Goal: Complete application form

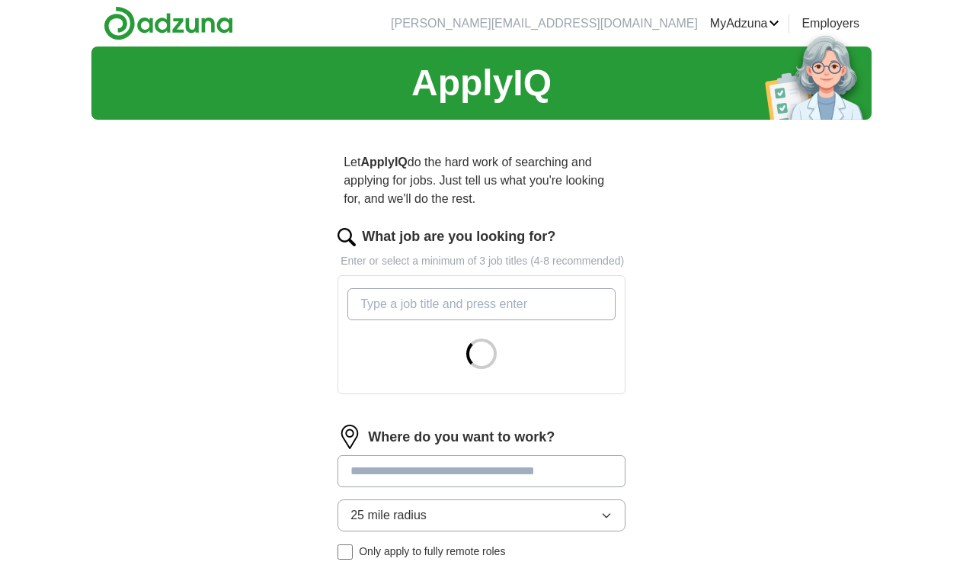
click at [518, 320] on input "What job are you looking for?" at bounding box center [482, 304] width 268 height 32
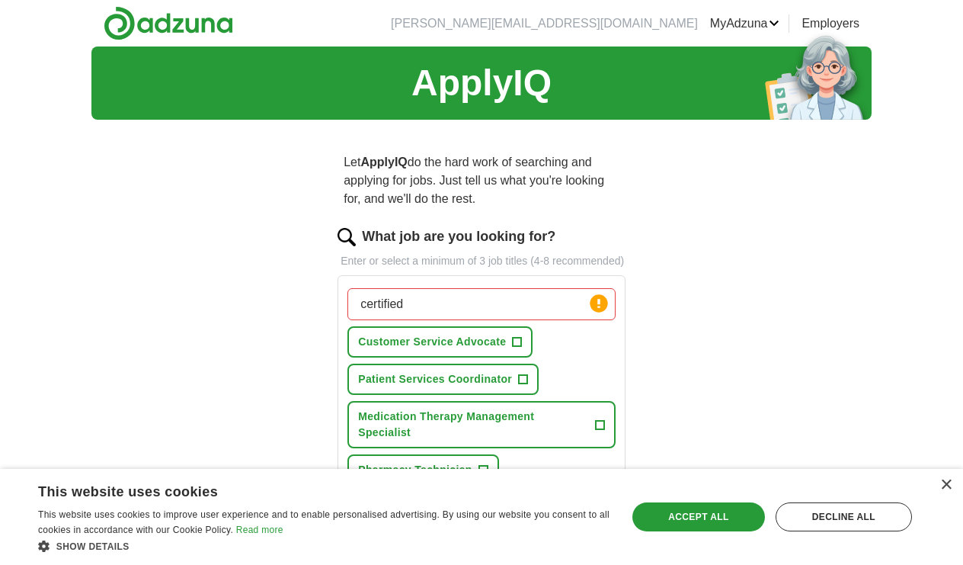
click at [598, 431] on span "+" at bounding box center [599, 424] width 9 height 12
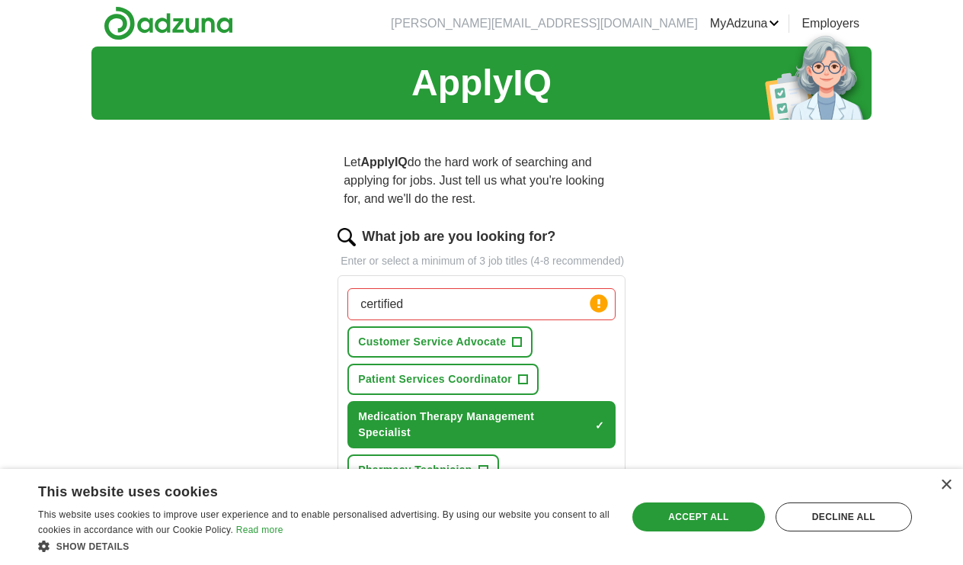
click at [516, 320] on input "certified" at bounding box center [482, 304] width 268 height 32
type input "certified pharmacy technician"
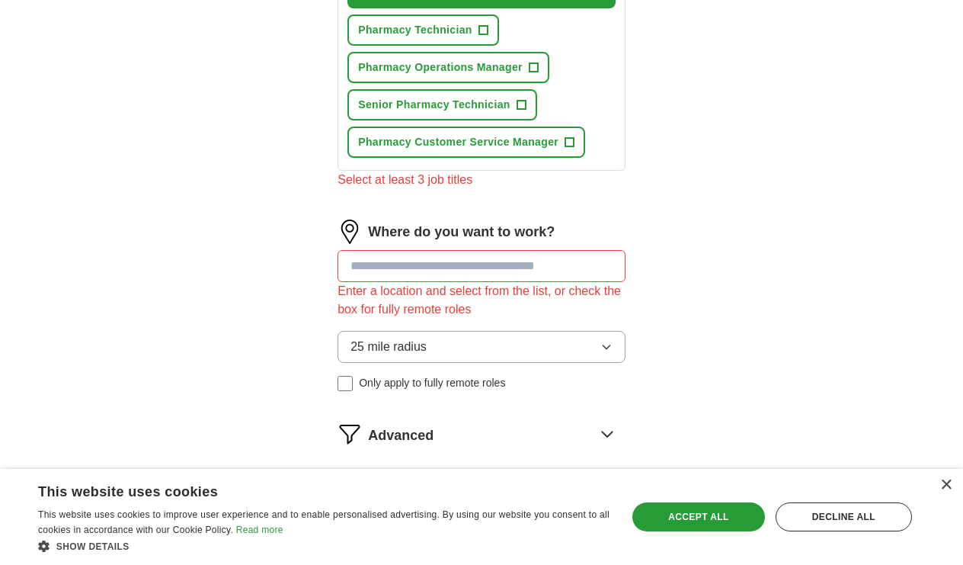
click at [518, 111] on span "+" at bounding box center [521, 105] width 9 height 12
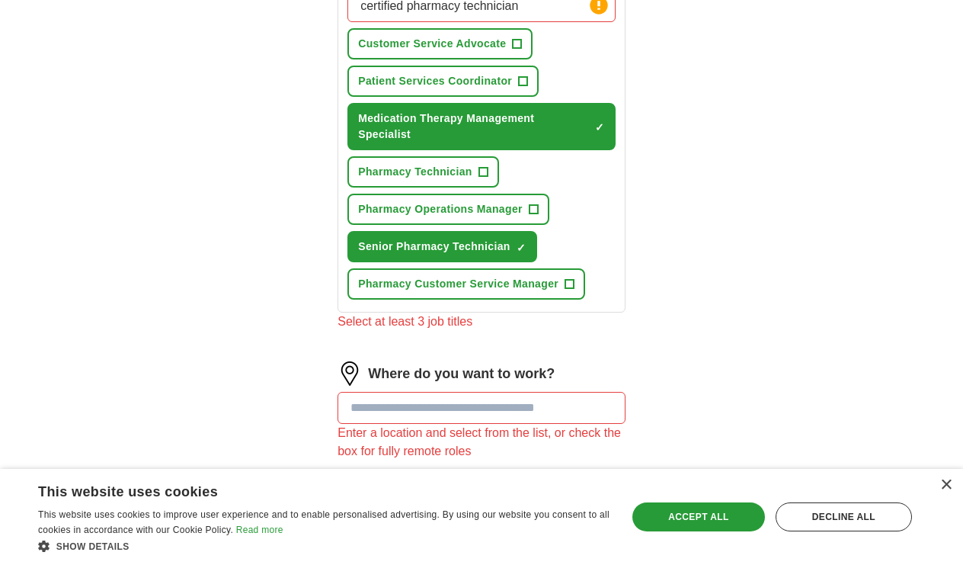
scroll to position [297, 0]
click at [520, 51] on span "+" at bounding box center [517, 45] width 9 height 12
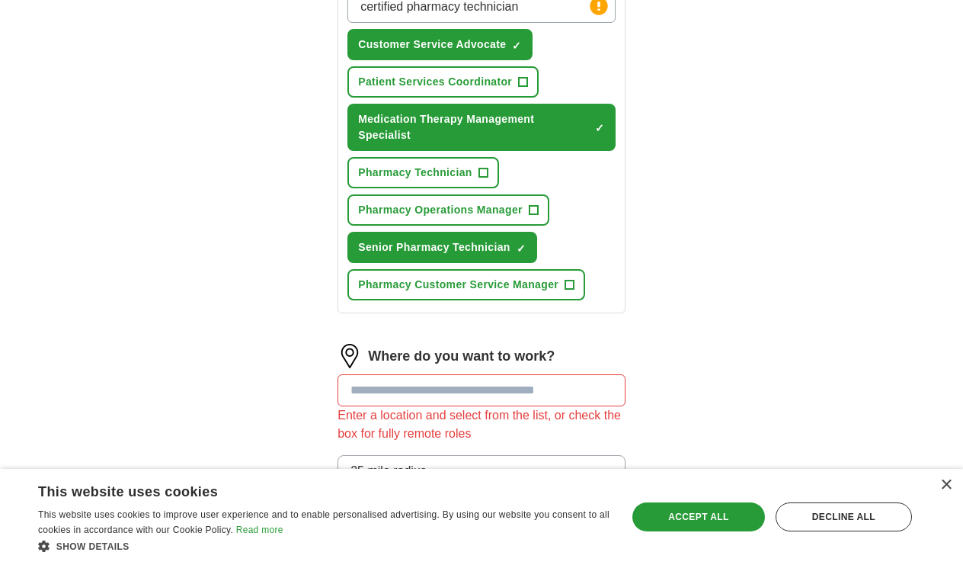
click at [422, 406] on input at bounding box center [482, 390] width 288 height 32
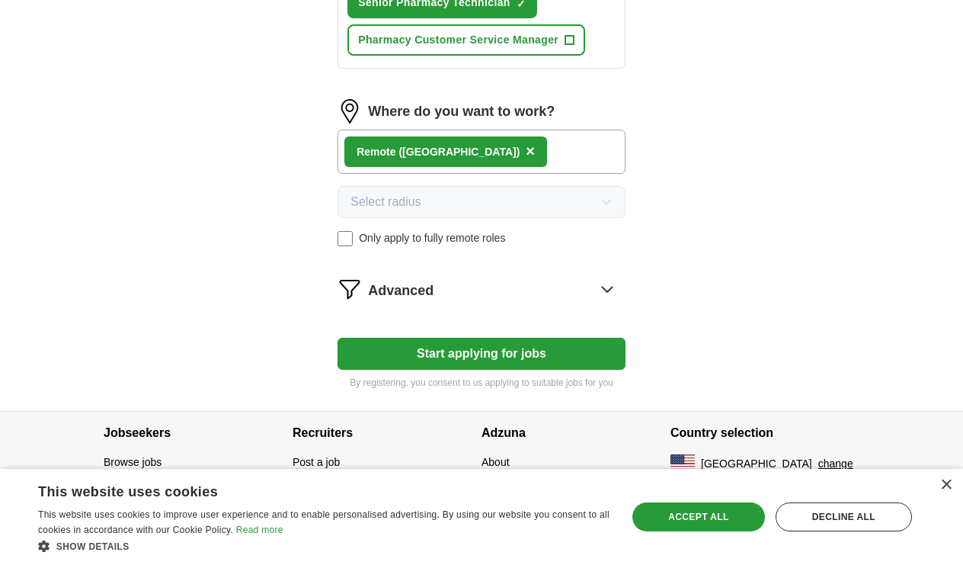
scroll to position [558, 0]
click at [607, 290] on icon at bounding box center [607, 289] width 24 height 24
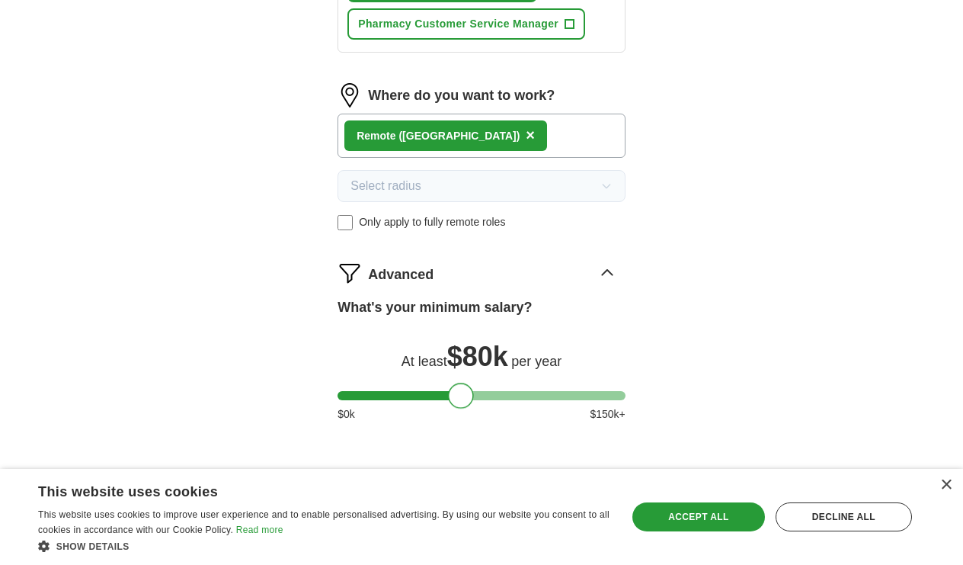
click at [462, 400] on div at bounding box center [482, 395] width 288 height 9
click at [430, 400] on div at bounding box center [482, 395] width 288 height 9
click at [417, 400] on div at bounding box center [482, 395] width 288 height 9
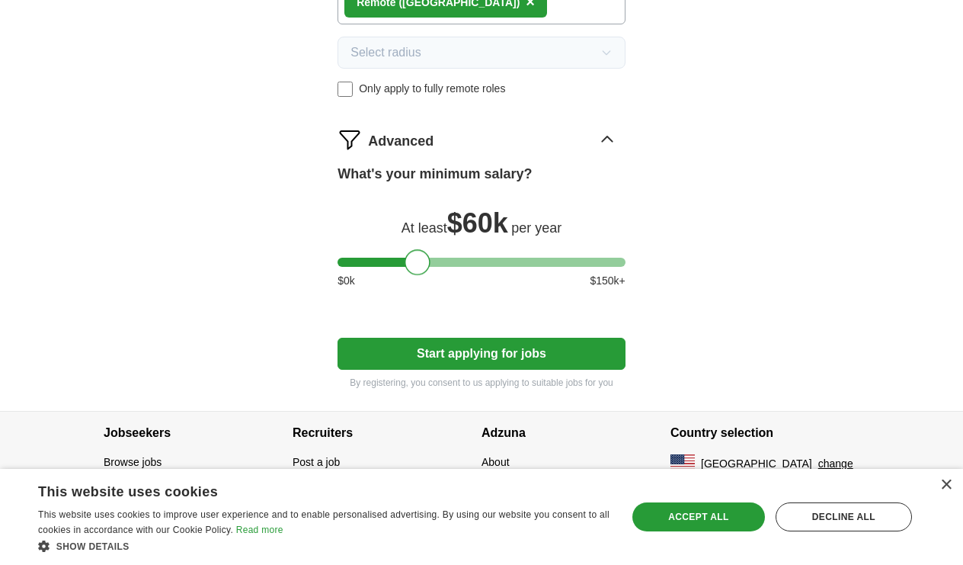
scroll to position [707, 0]
click at [476, 354] on button "Start applying for jobs" at bounding box center [482, 354] width 288 height 32
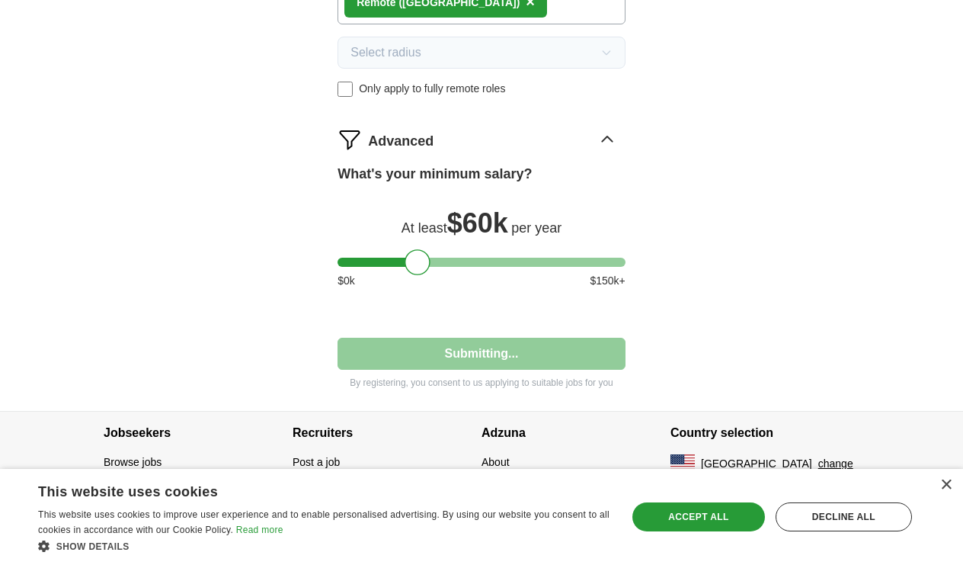
select select "**"
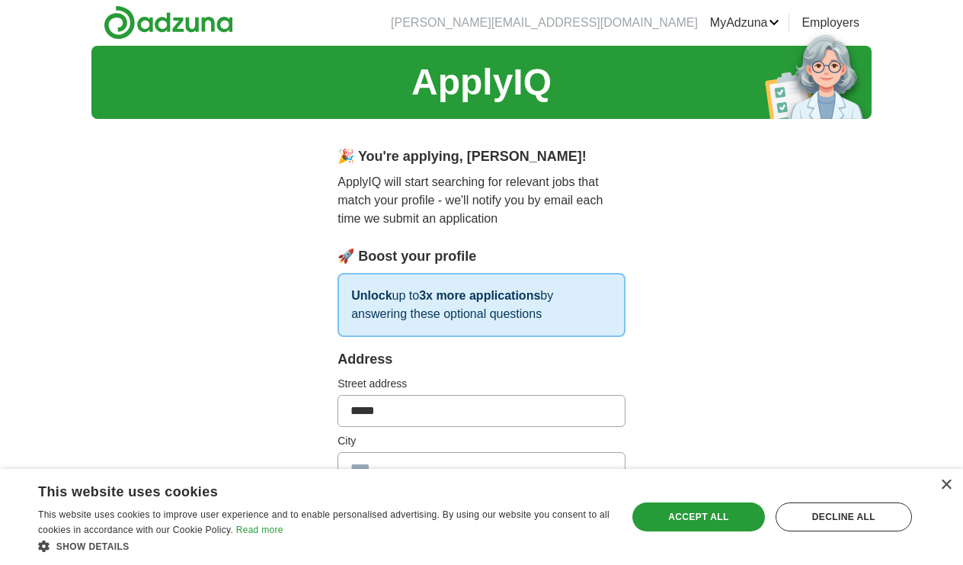
scroll to position [3, 0]
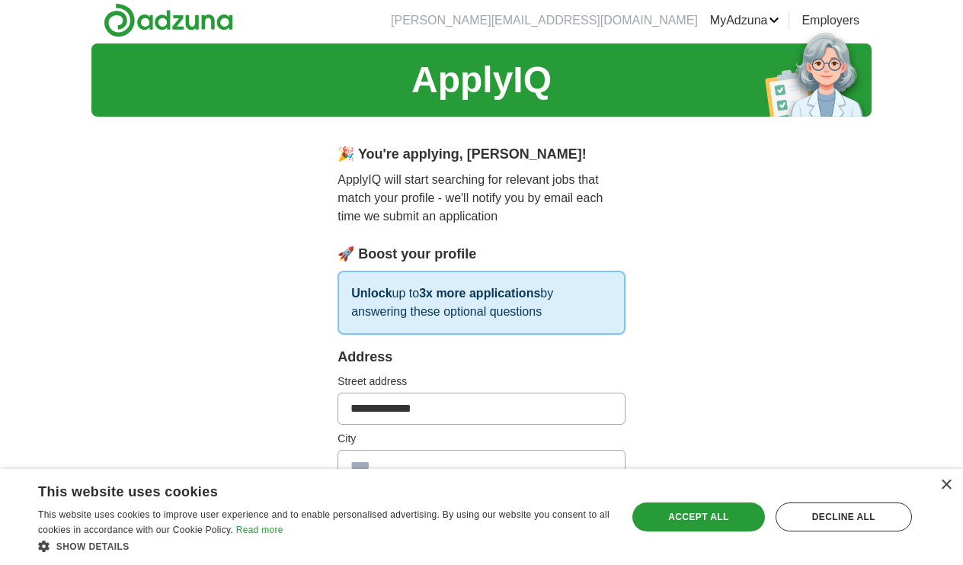
type input "**********"
click at [941, 484] on div "×" at bounding box center [946, 484] width 11 height 11
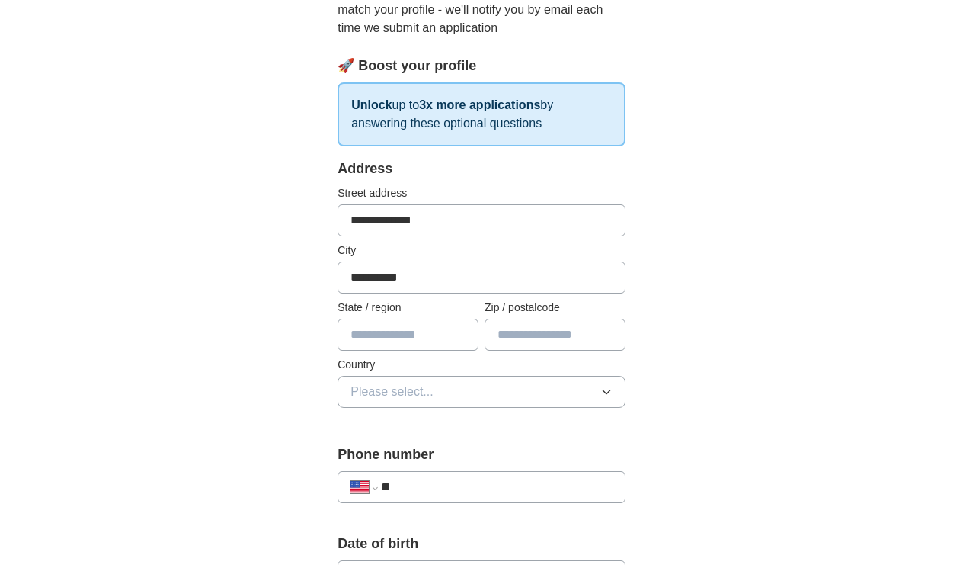
scroll to position [200, 0]
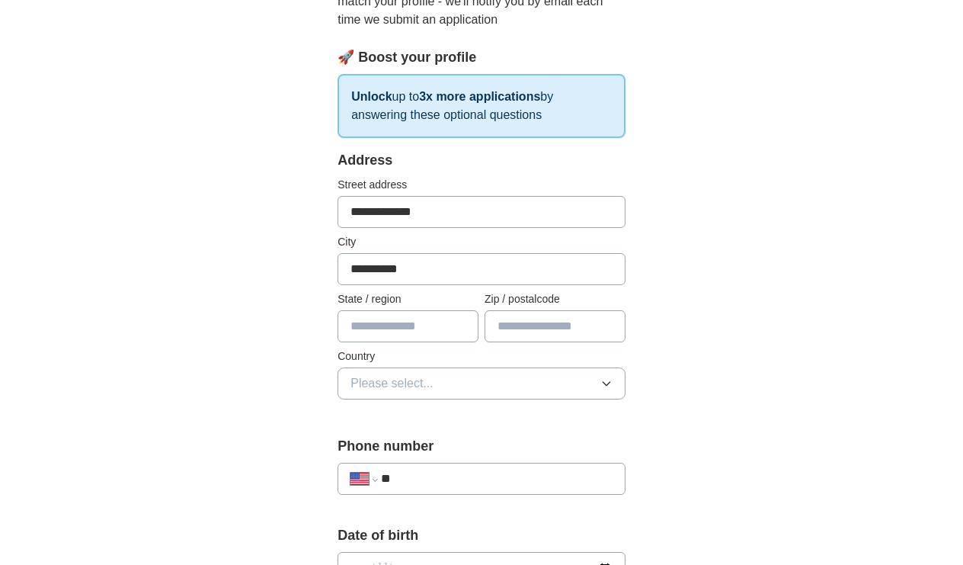
click at [463, 327] on input "text" at bounding box center [408, 326] width 141 height 32
type input "**"
type input "*****"
click at [608, 380] on icon "button" at bounding box center [607, 383] width 12 height 12
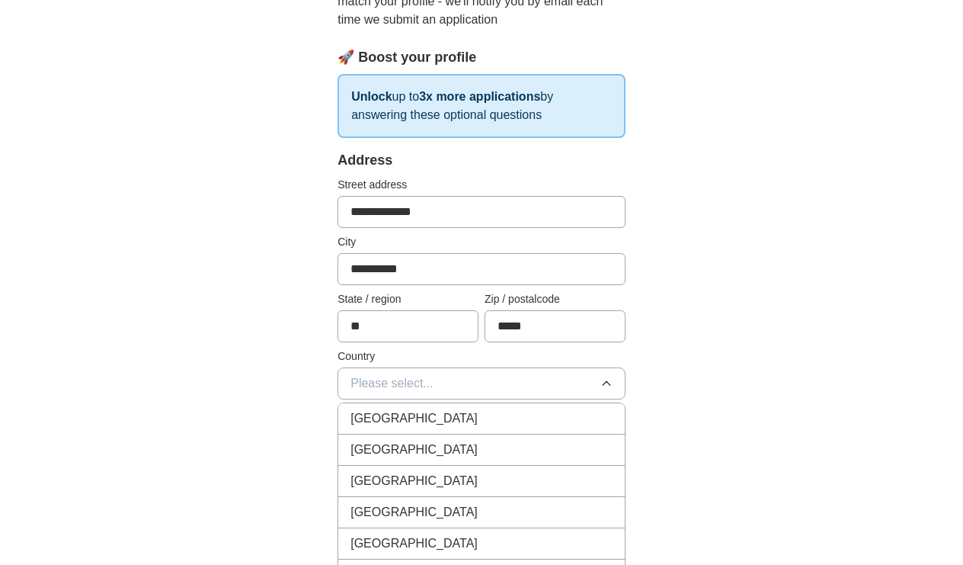
click at [483, 446] on div "[GEOGRAPHIC_DATA]" at bounding box center [482, 450] width 262 height 18
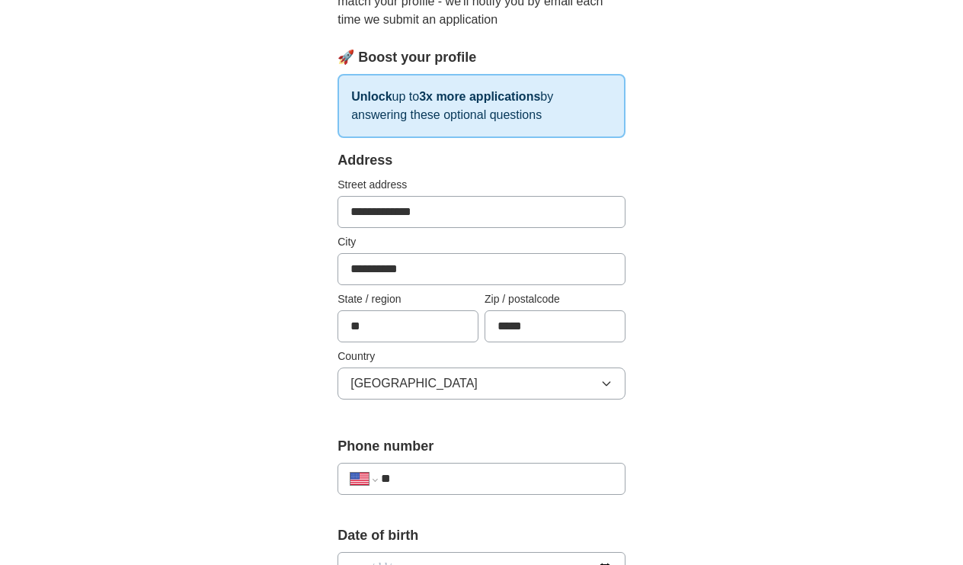
click at [470, 473] on input "**" at bounding box center [497, 479] width 232 height 18
type input "**********"
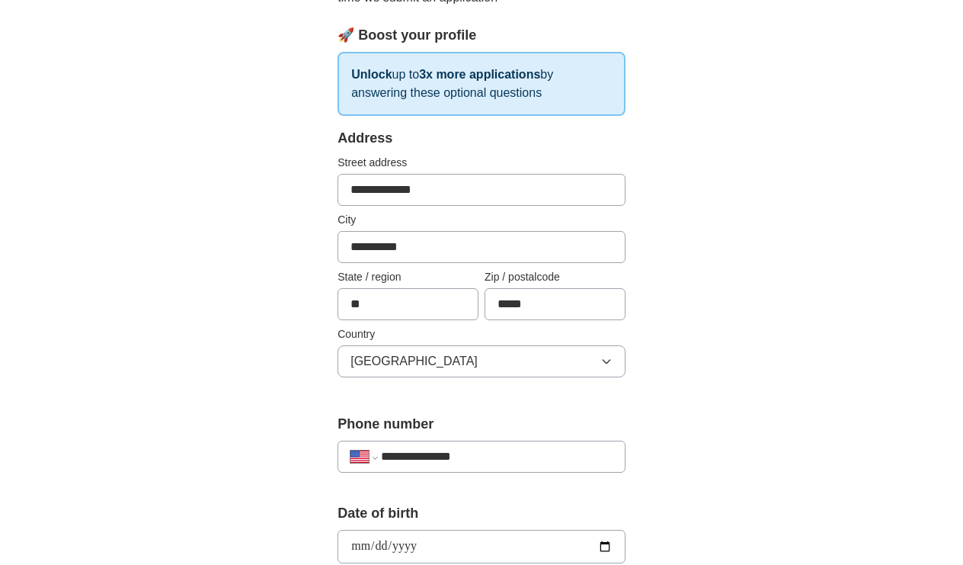
type input "**********"
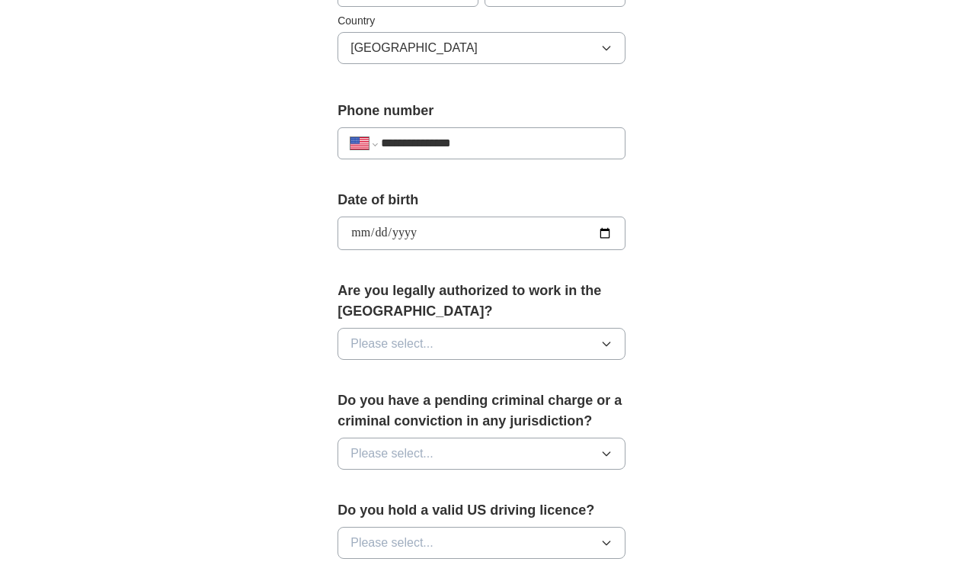
scroll to position [534, 0]
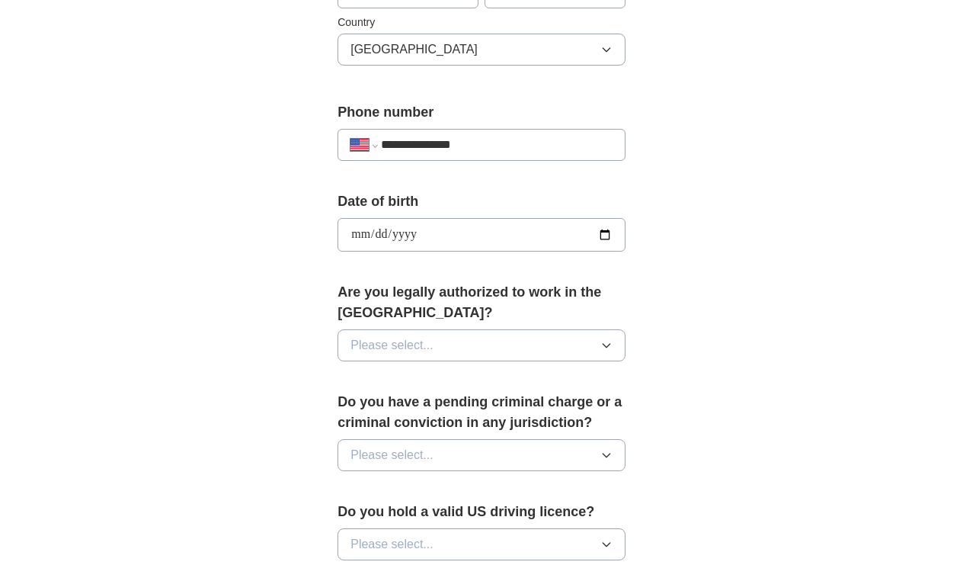
click at [605, 342] on icon "button" at bounding box center [607, 345] width 12 height 12
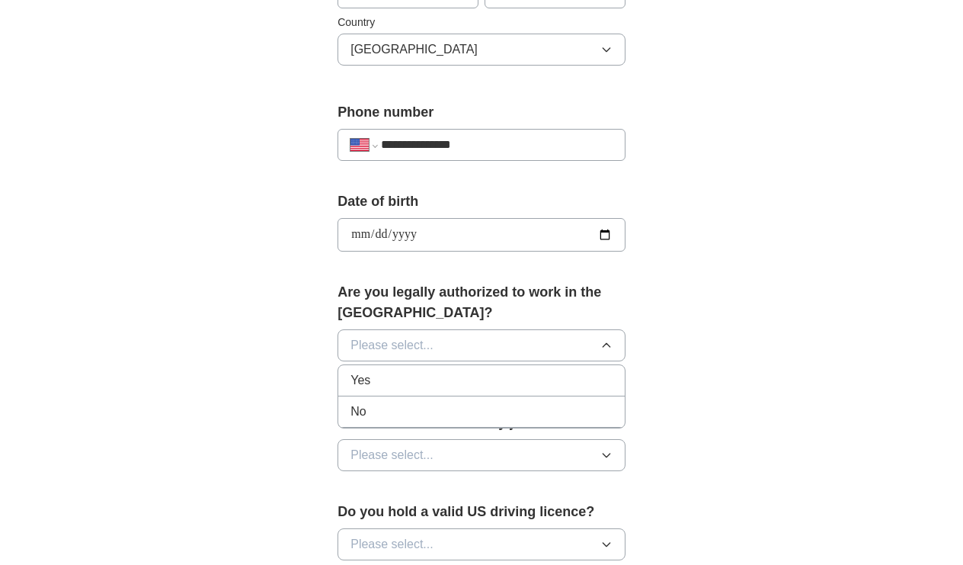
click at [569, 377] on div "Yes" at bounding box center [482, 380] width 262 height 18
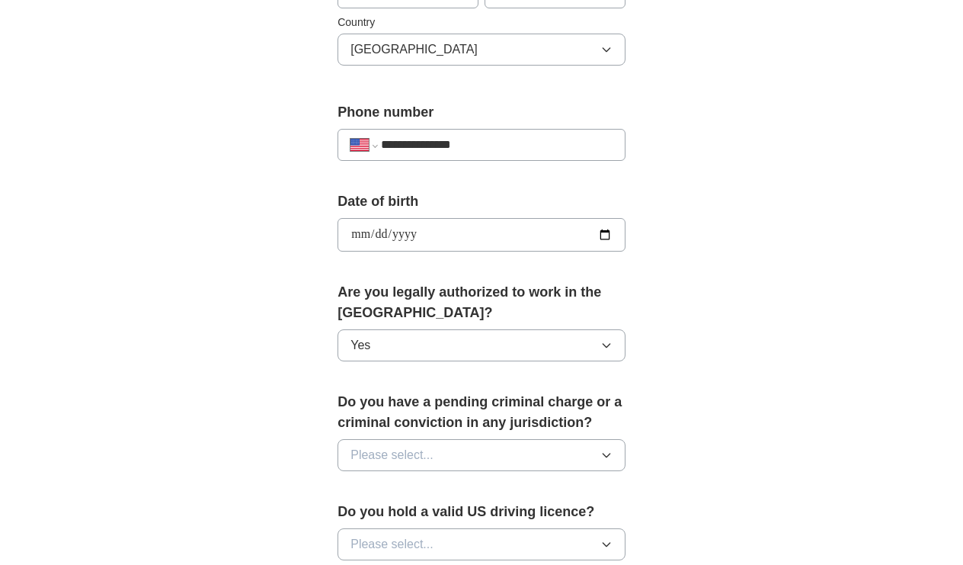
click at [513, 457] on button "Please select..." at bounding box center [482, 455] width 288 height 32
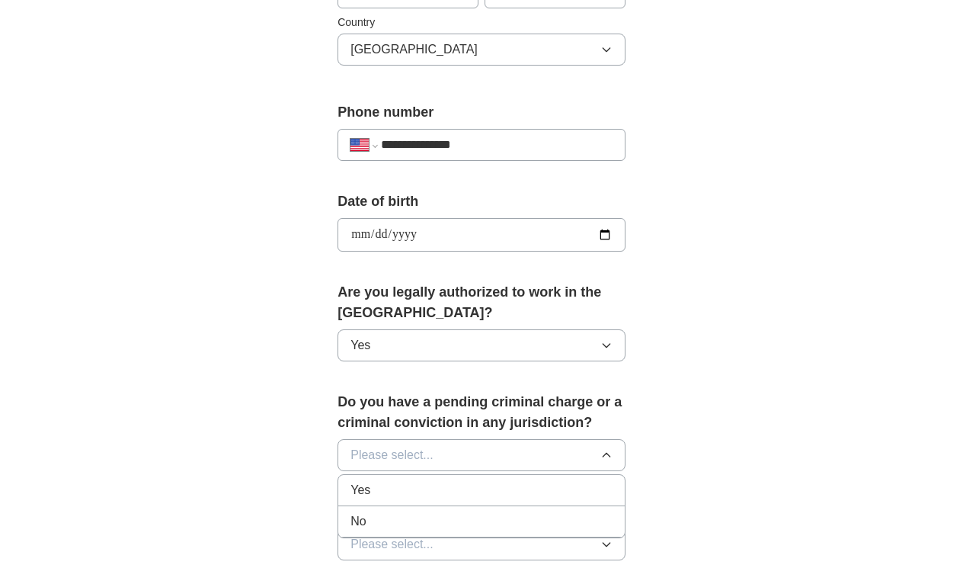
click at [495, 520] on div "No" at bounding box center [482, 521] width 262 height 18
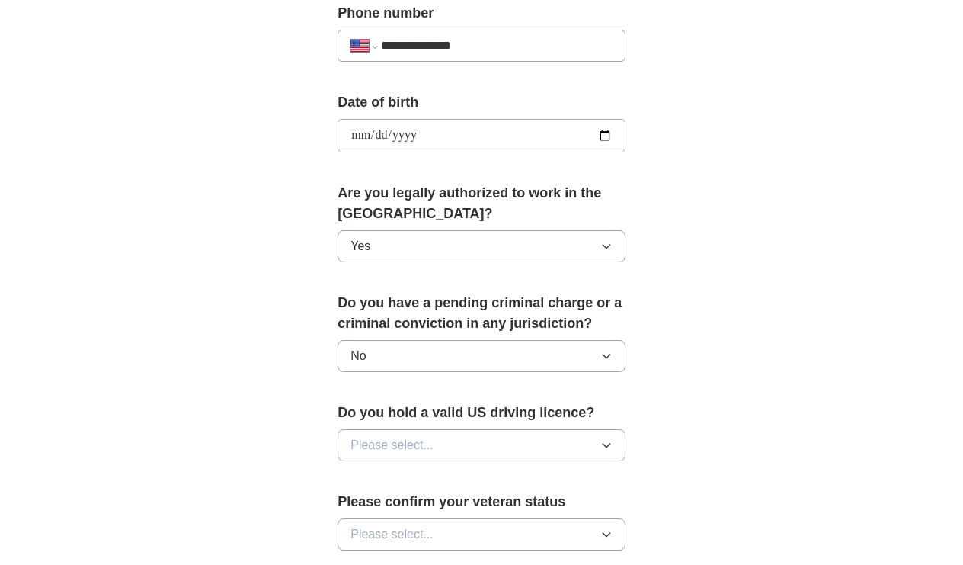
scroll to position [637, 0]
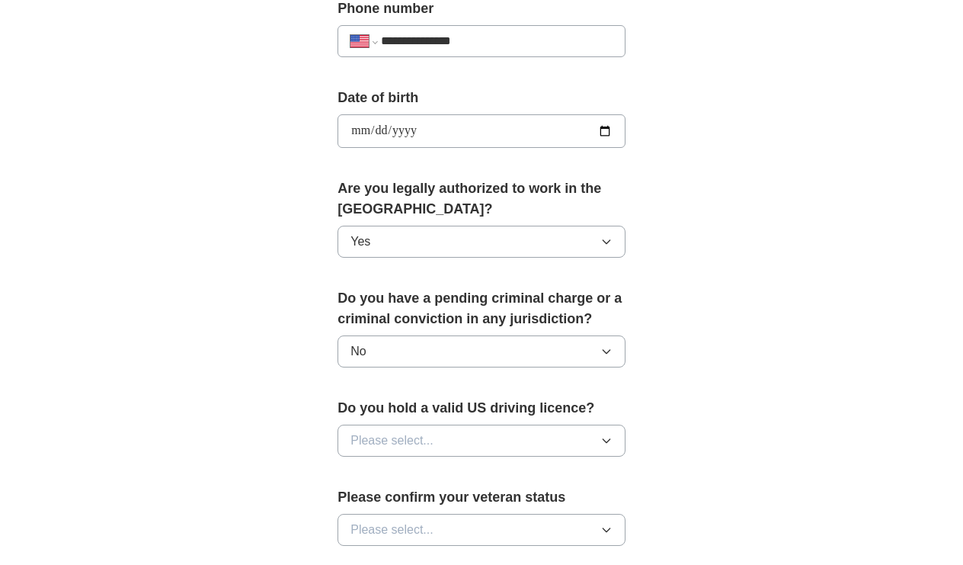
click at [495, 444] on button "Please select..." at bounding box center [482, 441] width 288 height 32
click at [492, 476] on div "Yes" at bounding box center [482, 475] width 262 height 18
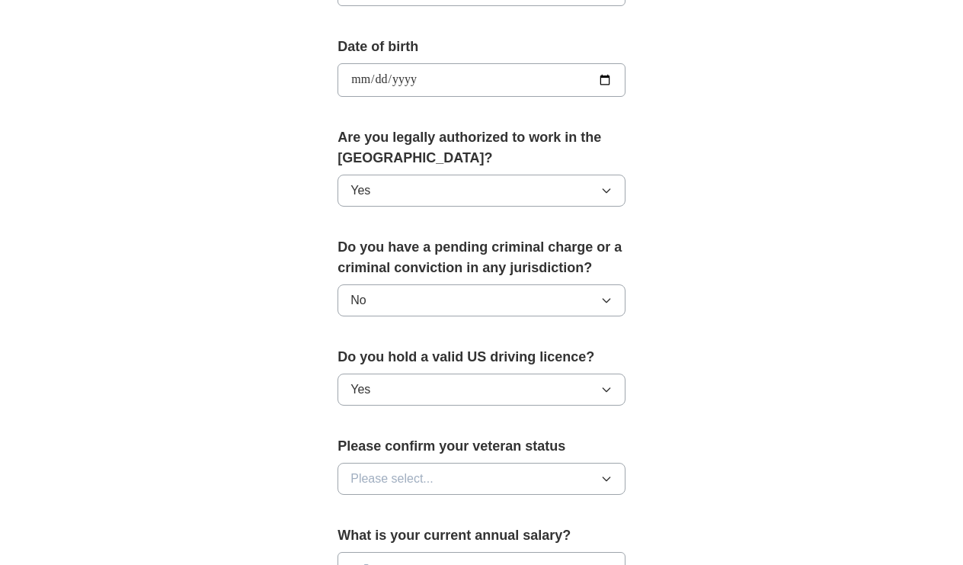
scroll to position [690, 0]
click at [492, 476] on button "Please select..." at bounding box center [482, 477] width 288 height 32
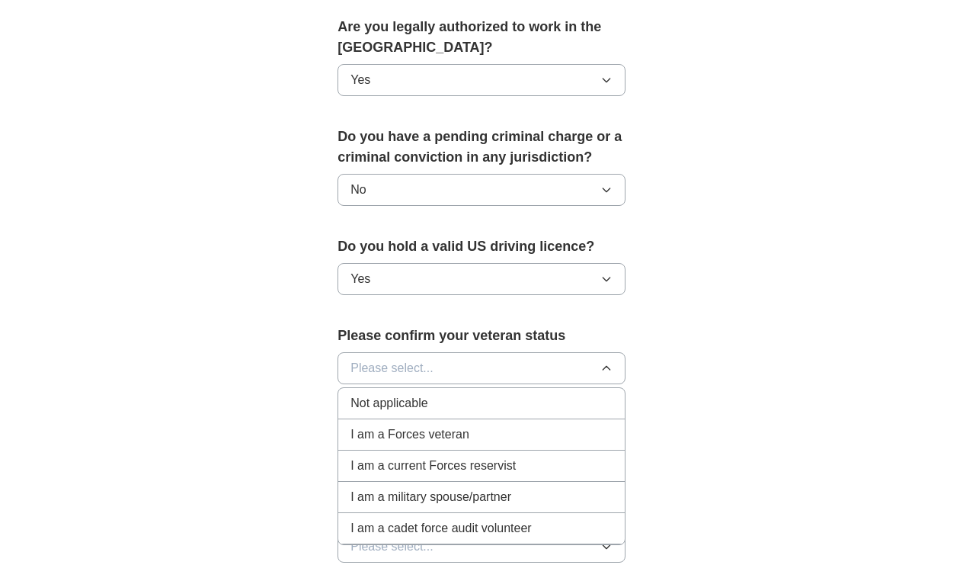
scroll to position [815, 0]
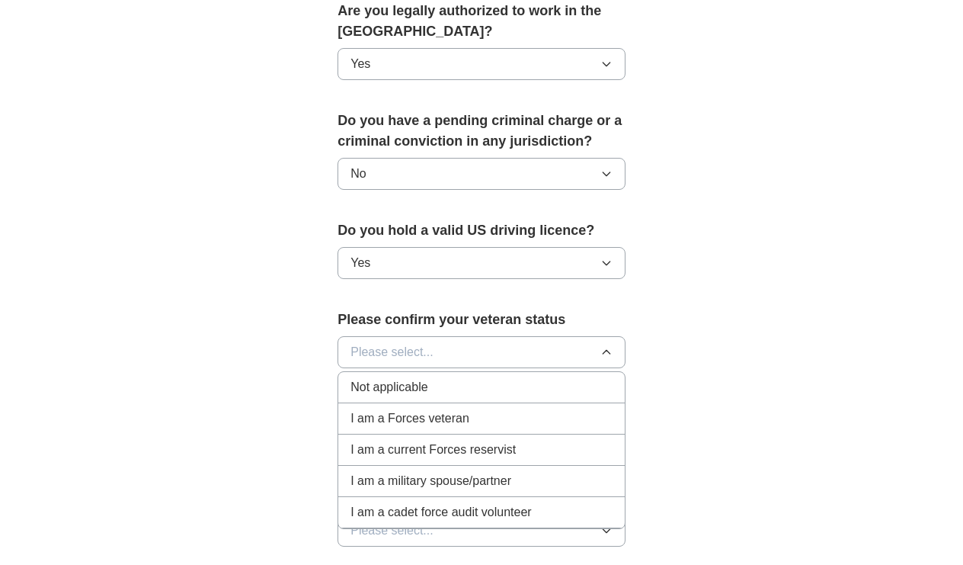
click at [462, 377] on li "Not applicable" at bounding box center [481, 387] width 287 height 31
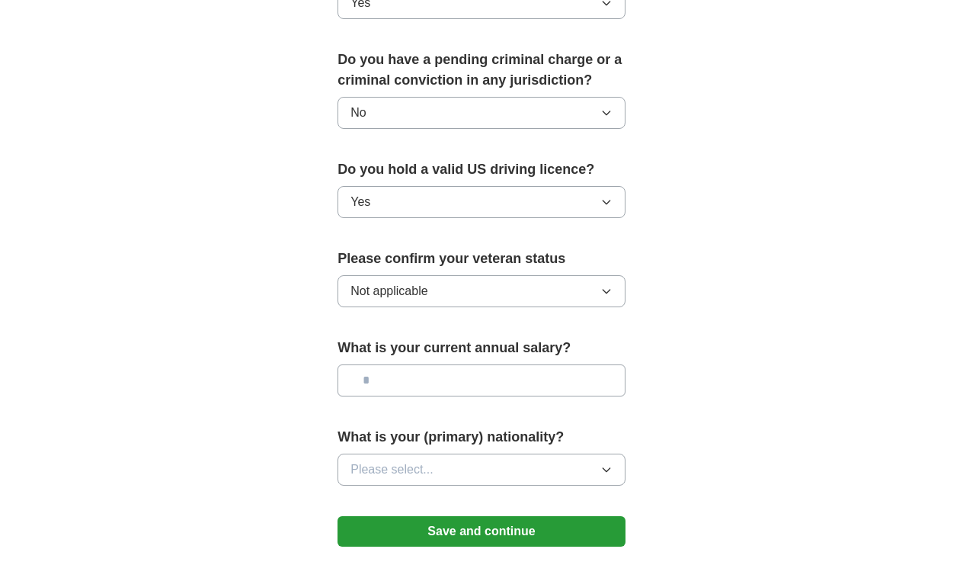
scroll to position [877, 0]
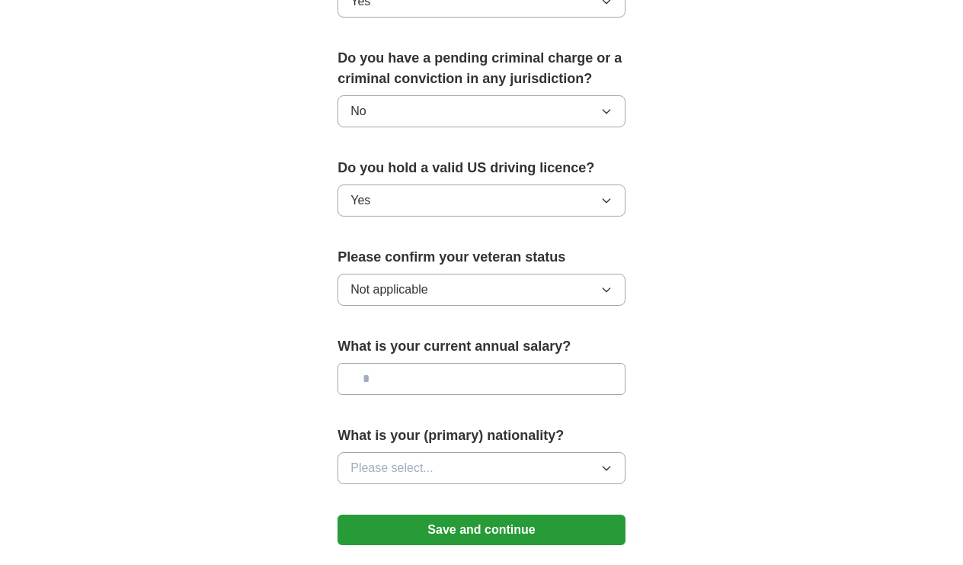
click at [447, 467] on button "Please select..." at bounding box center [482, 468] width 288 height 32
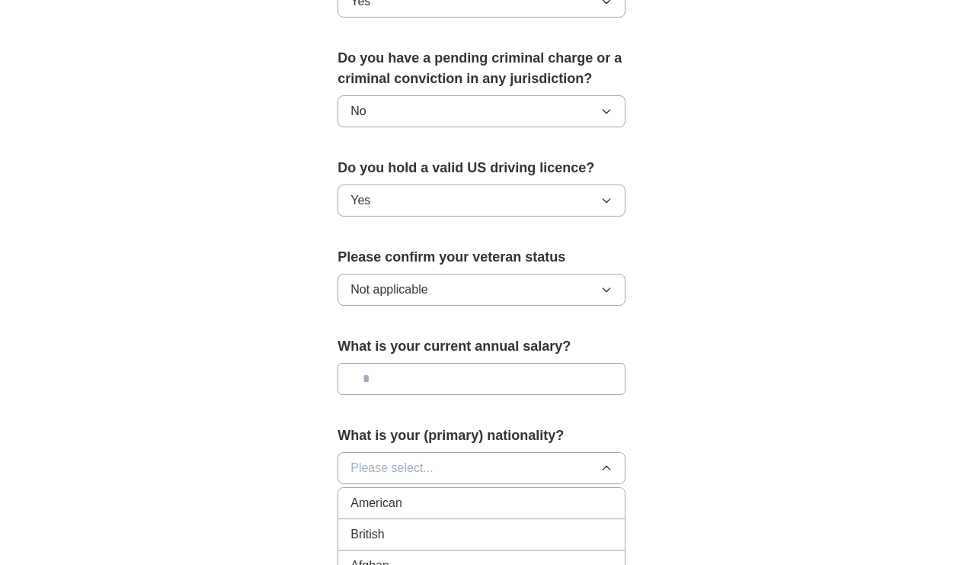
scroll to position [887, 0]
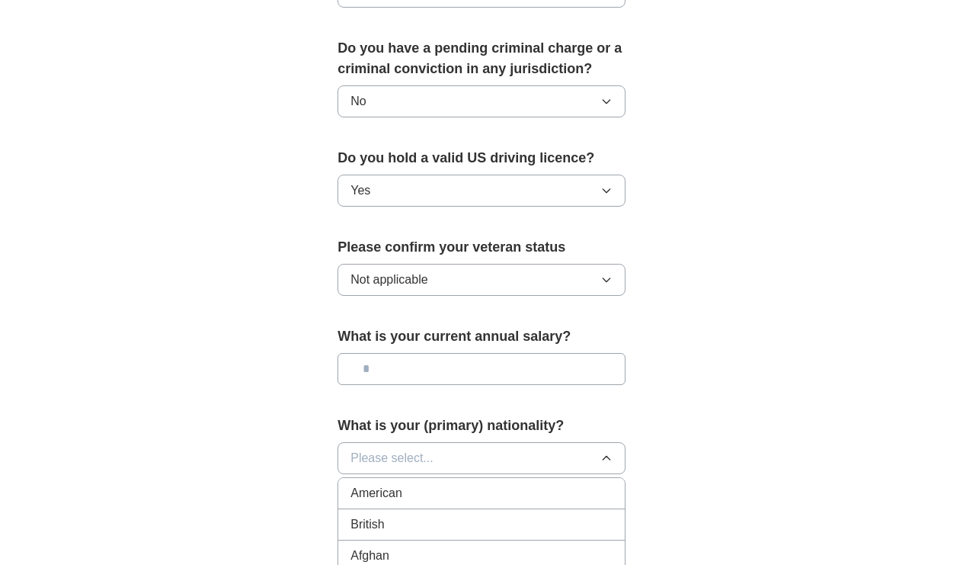
click at [440, 489] on div "American" at bounding box center [482, 493] width 262 height 18
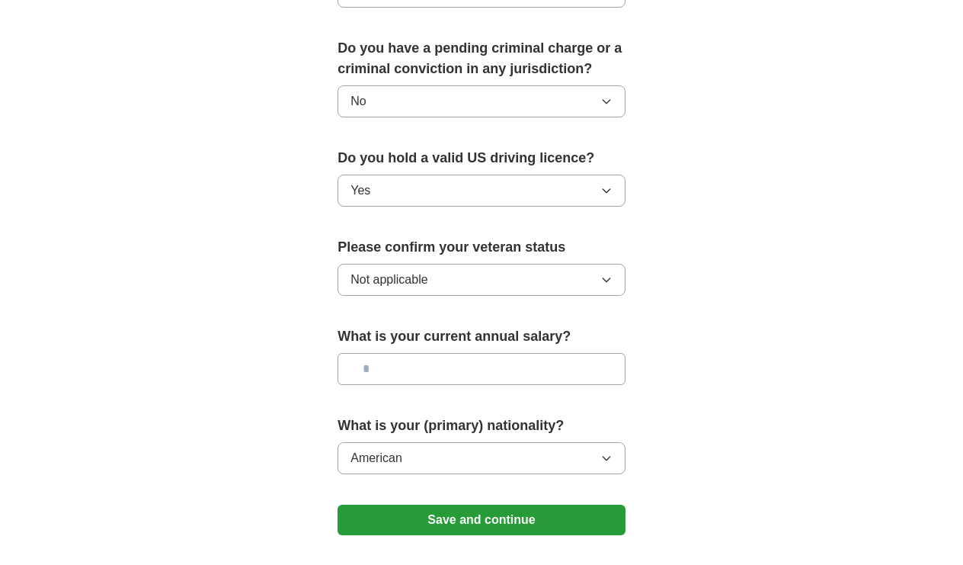
click at [465, 521] on button "Save and continue" at bounding box center [482, 520] width 288 height 30
